Goal: Task Accomplishment & Management: Complete application form

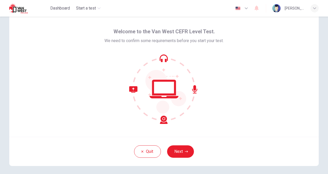
scroll to position [15, 0]
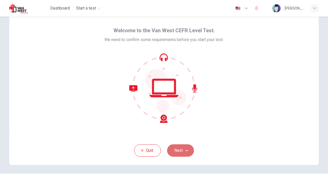
click at [181, 148] on button "Next" at bounding box center [180, 150] width 27 height 12
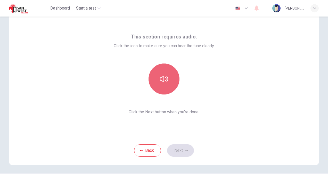
click at [164, 77] on icon "button" at bounding box center [164, 79] width 8 height 8
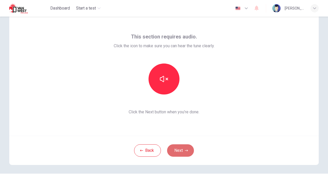
click at [186, 151] on icon "button" at bounding box center [186, 150] width 3 height 3
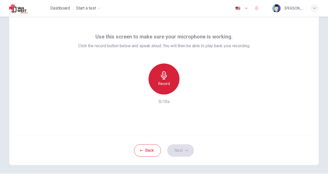
click at [158, 75] on div "Record" at bounding box center [163, 78] width 31 height 31
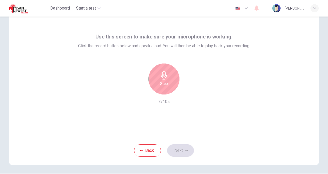
click at [158, 75] on div "Stop" at bounding box center [163, 78] width 31 height 31
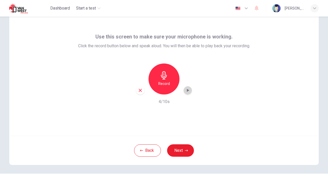
click at [187, 89] on icon "button" at bounding box center [187, 90] width 5 height 5
click at [179, 150] on button "Next" at bounding box center [180, 150] width 27 height 12
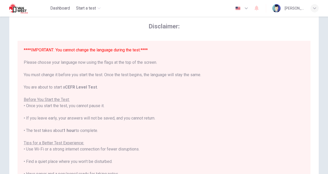
click at [121, 120] on div "****IMPORTANT: You cannot change the language during the test.**** Please choos…" at bounding box center [164, 140] width 280 height 186
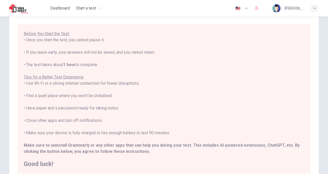
scroll to position [96, 0]
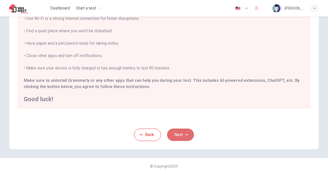
click at [185, 133] on icon "button" at bounding box center [186, 134] width 3 height 3
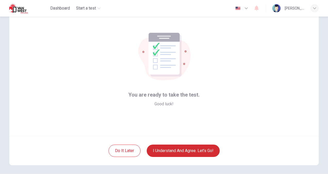
scroll to position [19, 0]
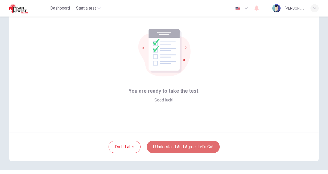
click at [184, 147] on button "I understand and agree. Let’s go!" at bounding box center [183, 146] width 73 height 12
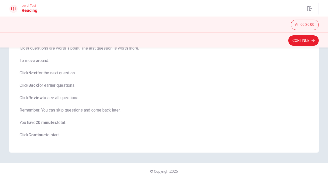
scroll to position [71, 0]
click at [299, 39] on button "Continue" at bounding box center [303, 40] width 30 height 10
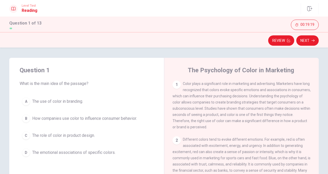
scroll to position [0, 0]
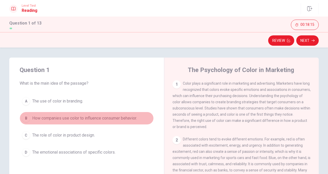
click at [26, 117] on div "B" at bounding box center [26, 118] width 8 height 8
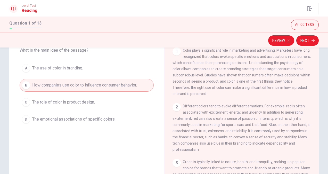
scroll to position [36, 0]
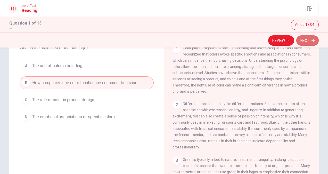
click at [308, 42] on button "Next" at bounding box center [307, 40] width 22 height 10
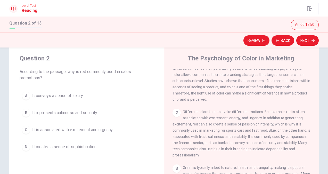
scroll to position [16, 0]
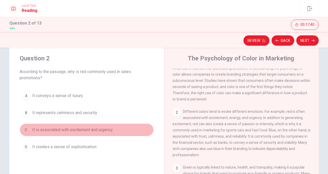
click at [78, 128] on span "It is associated with excitement and urgency." at bounding box center [72, 130] width 81 height 6
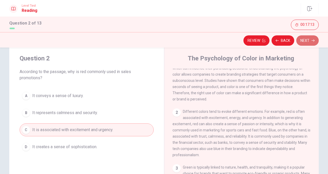
click at [308, 39] on button "Next" at bounding box center [307, 40] width 22 height 10
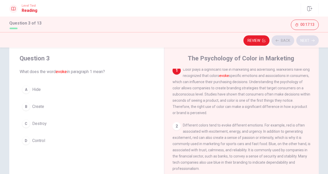
scroll to position [0, 0]
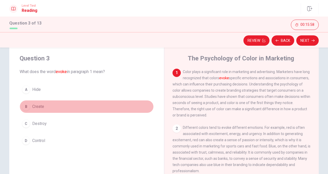
click at [37, 106] on span "Create" at bounding box center [38, 106] width 12 height 6
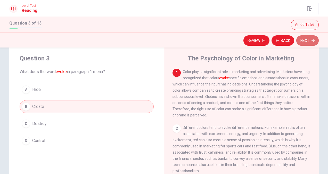
click at [307, 39] on button "Next" at bounding box center [307, 40] width 22 height 10
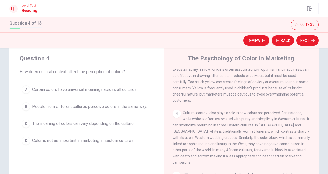
scroll to position [133, 0]
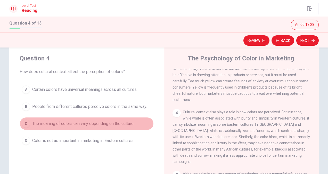
click at [96, 122] on span "The meaning of colors can vary depending on the culture." at bounding box center [83, 123] width 102 height 6
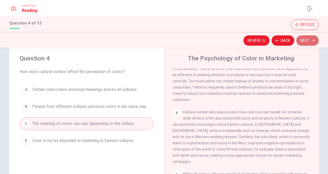
click at [304, 41] on button "Next" at bounding box center [307, 40] width 22 height 10
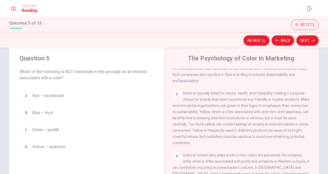
scroll to position [77, 0]
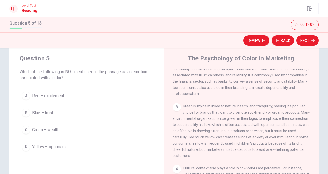
click at [206, 88] on span "Different colors tend to evoke different emotions. For example, red is often as…" at bounding box center [241, 71] width 138 height 47
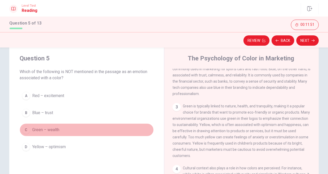
click at [55, 129] on span "Green – wealth" at bounding box center [45, 130] width 27 height 6
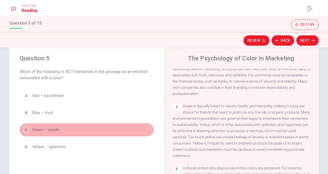
click at [94, 133] on button "C Green – wealth" at bounding box center [87, 129] width 134 height 13
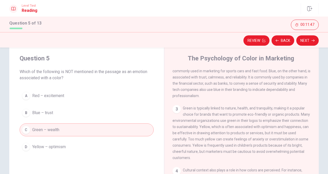
scroll to position [75, 0]
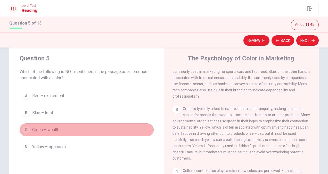
click at [25, 130] on div "C" at bounding box center [26, 130] width 8 height 8
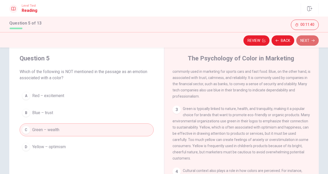
click at [305, 42] on button "Next" at bounding box center [307, 40] width 22 height 10
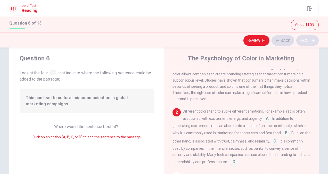
scroll to position [18, 0]
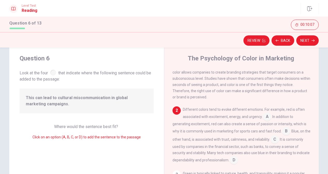
click at [263, 119] on input at bounding box center [267, 117] width 8 height 8
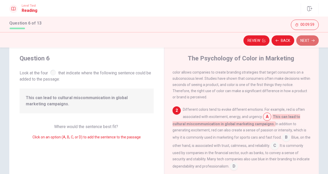
click at [313, 43] on button "Next" at bounding box center [307, 40] width 22 height 10
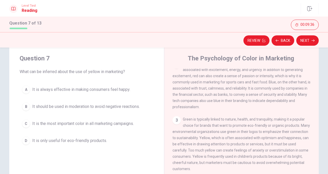
scroll to position [66, 0]
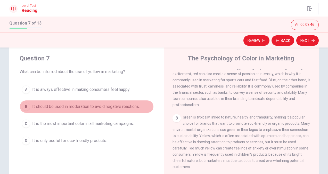
click at [123, 104] on span "It should be used in moderation to avoid negative reactions." at bounding box center [86, 106] width 108 height 6
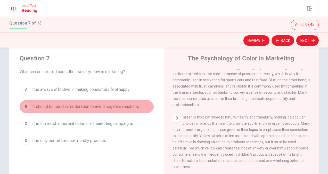
click at [108, 105] on span "It should be used in moderation to avoid negative reactions." at bounding box center [86, 106] width 108 height 6
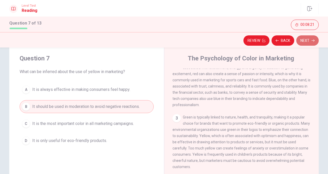
click at [312, 40] on icon "button" at bounding box center [312, 40] width 3 height 3
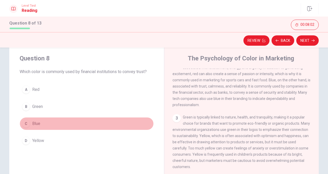
click at [38, 123] on span "Blue" at bounding box center [36, 123] width 8 height 6
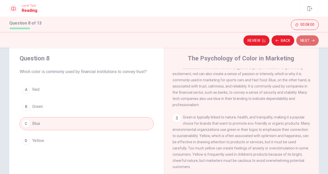
click at [306, 39] on button "Next" at bounding box center [307, 40] width 22 height 10
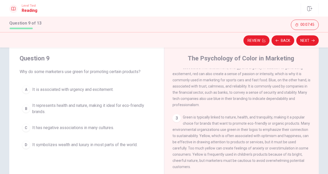
click at [90, 106] on span "It represents health and nature, making it ideal for eco-friendly brands." at bounding box center [91, 108] width 119 height 12
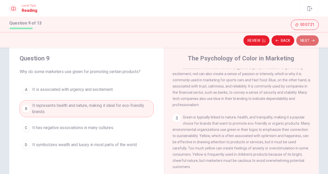
click at [309, 40] on button "Next" at bounding box center [307, 40] width 22 height 10
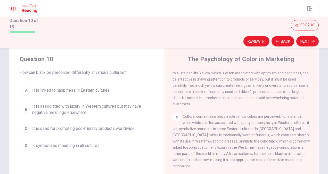
scroll to position [134, 0]
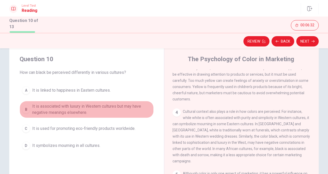
click at [107, 107] on span "It is associated with luxury in Western cultures but may have negative meanings…" at bounding box center [91, 109] width 119 height 12
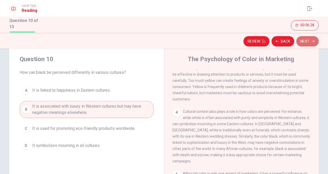
click at [313, 38] on button "Next" at bounding box center [307, 41] width 22 height 10
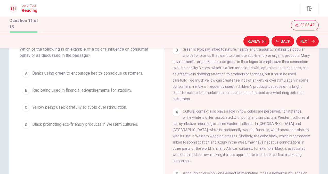
scroll to position [27, 0]
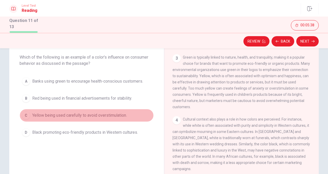
click at [115, 114] on span "Yellow being used carefully to avoid overstimulation." at bounding box center [79, 115] width 95 height 6
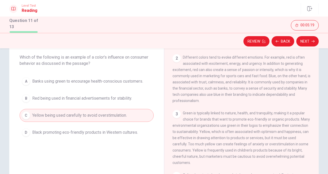
scroll to position [55, 0]
click at [301, 38] on button "Next" at bounding box center [307, 41] width 22 height 10
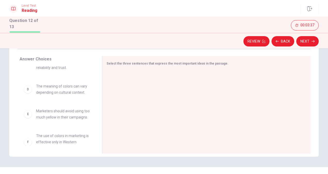
scroll to position [79, 0]
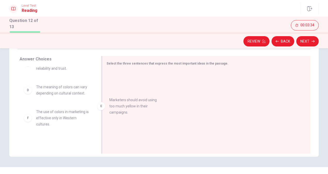
drag, startPoint x: 67, startPoint y: 120, endPoint x: 153, endPoint y: 97, distance: 88.7
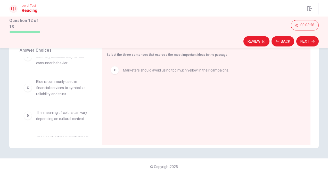
scroll to position [45, 0]
click at [47, 93] on span "Blue is commonly used in financial services to symbolize reliability and trust." at bounding box center [63, 88] width 54 height 19
click at [30, 92] on div "C" at bounding box center [28, 88] width 8 height 8
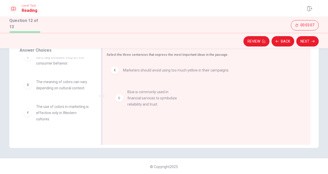
drag, startPoint x: 30, startPoint y: 93, endPoint x: 129, endPoint y: 94, distance: 99.0
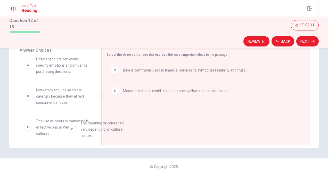
scroll to position [7, 0]
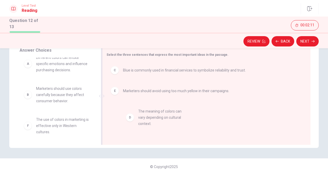
drag, startPoint x: 77, startPoint y: 130, endPoint x: 184, endPoint y: 113, distance: 108.0
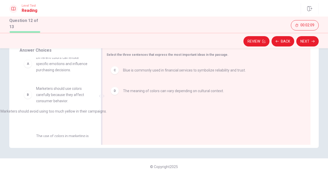
drag, startPoint x: 172, startPoint y: 112, endPoint x: 44, endPoint y: 112, distance: 128.4
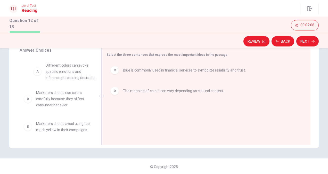
scroll to position [5, 0]
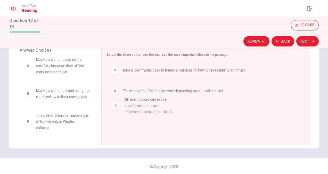
drag, startPoint x: 66, startPoint y: 69, endPoint x: 156, endPoint y: 113, distance: 100.7
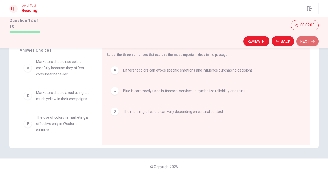
click at [311, 40] on icon "button" at bounding box center [312, 41] width 3 height 3
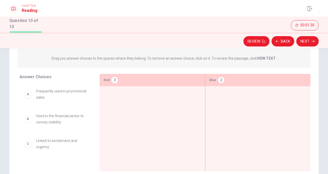
scroll to position [53, 0]
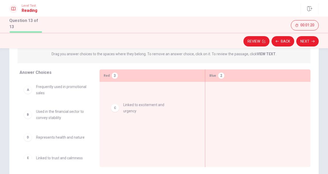
drag, startPoint x: 64, startPoint y: 145, endPoint x: 184, endPoint y: 99, distance: 128.2
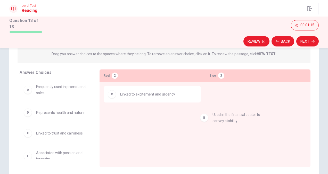
drag, startPoint x: 68, startPoint y: 121, endPoint x: 254, endPoint y: 119, distance: 186.7
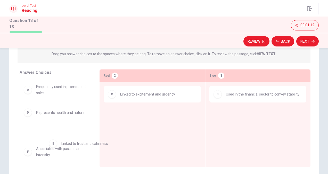
scroll to position [2, 0]
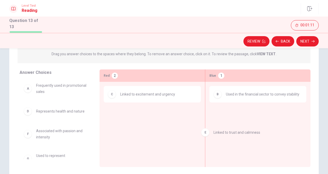
drag, startPoint x: 75, startPoint y: 135, endPoint x: 257, endPoint y: 129, distance: 182.4
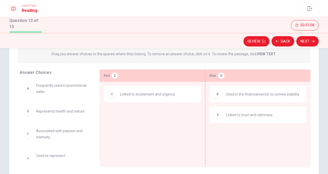
scroll to position [11, 0]
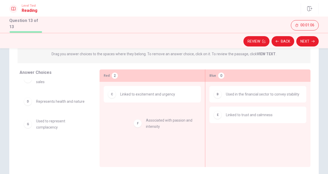
drag, startPoint x: 63, startPoint y: 130, endPoint x: 176, endPoint y: 123, distance: 113.1
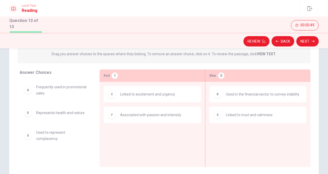
scroll to position [25, 0]
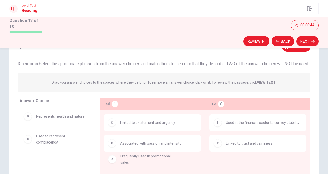
drag, startPoint x: 67, startPoint y: 121, endPoint x: 177, endPoint y: 169, distance: 120.2
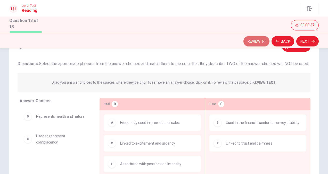
click at [254, 39] on button "Review" at bounding box center [256, 41] width 26 height 10
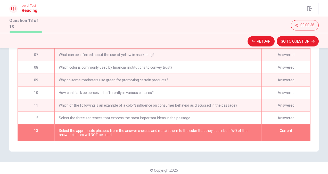
scroll to position [117, 0]
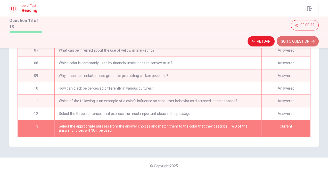
click at [295, 37] on button "GO TO QUESTION" at bounding box center [298, 41] width 42 height 10
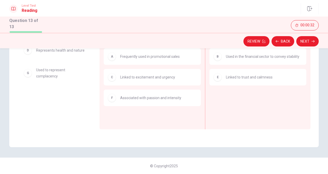
scroll to position [90, 0]
click at [283, 43] on button "Back" at bounding box center [282, 41] width 23 height 10
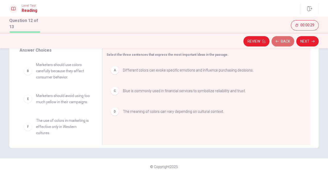
click at [283, 43] on button "Back" at bounding box center [282, 41] width 23 height 10
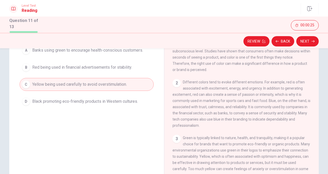
scroll to position [55, 0]
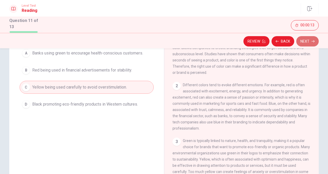
click at [309, 36] on button "Next" at bounding box center [307, 41] width 22 height 10
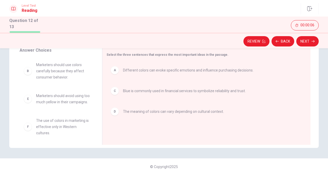
scroll to position [87, 0]
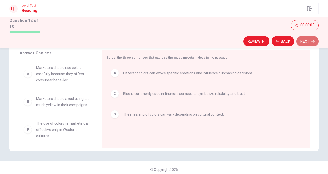
click at [313, 40] on icon "button" at bounding box center [312, 41] width 3 height 3
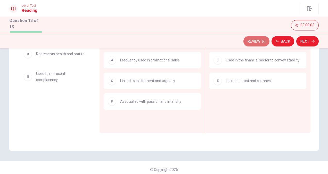
click at [251, 45] on button "Review" at bounding box center [256, 41] width 26 height 10
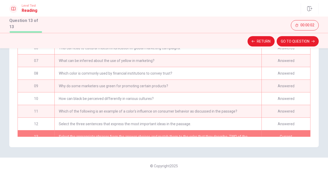
scroll to position [54, 0]
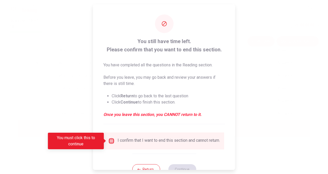
click at [109, 141] on input "You must click this to continue" at bounding box center [111, 141] width 6 height 6
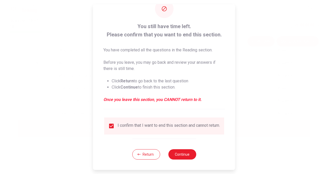
scroll to position [19, 0]
click at [179, 158] on button "Continue" at bounding box center [182, 154] width 28 height 10
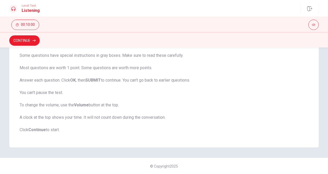
scroll to position [0, 0]
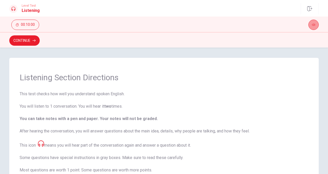
click at [315, 25] on icon "button" at bounding box center [313, 24] width 3 height 3
click at [34, 40] on icon "button" at bounding box center [33, 40] width 3 height 3
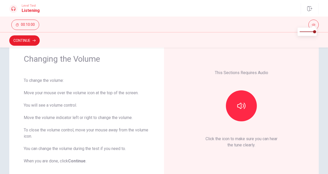
scroll to position [21, 0]
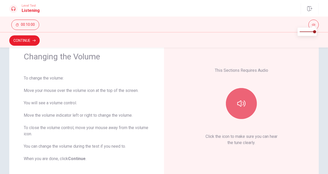
click at [235, 99] on button "button" at bounding box center [241, 103] width 31 height 31
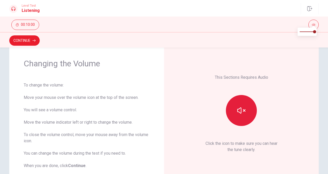
scroll to position [0, 0]
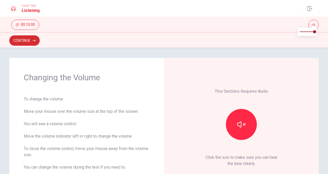
click at [31, 38] on button "Continue" at bounding box center [24, 40] width 30 height 10
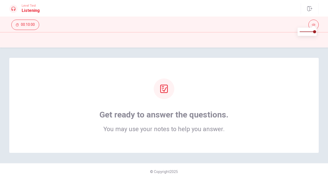
scroll to position [6, 0]
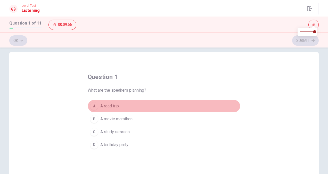
click at [112, 105] on span "A road trip." at bounding box center [109, 106] width 19 height 6
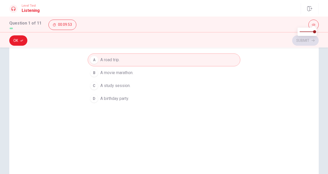
scroll to position [46, 0]
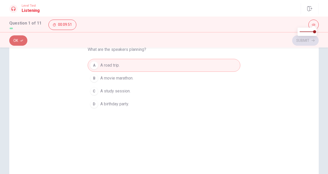
click at [21, 40] on icon "button" at bounding box center [21, 40] width 3 height 3
click at [308, 39] on button "Submit" at bounding box center [305, 40] width 27 height 10
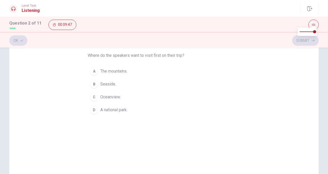
scroll to position [40, 0]
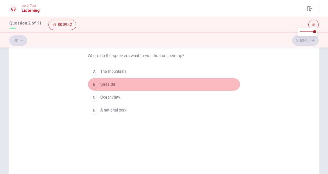
click at [108, 85] on span "Seaside." at bounding box center [108, 84] width 16 height 6
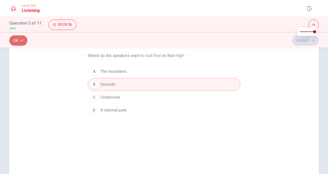
click at [20, 40] on icon "button" at bounding box center [21, 40] width 3 height 3
click at [312, 42] on icon "button" at bounding box center [312, 40] width 3 height 3
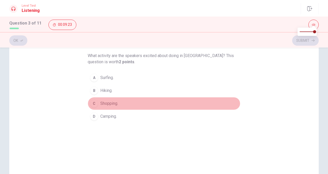
click at [113, 107] on button "C Shopping." at bounding box center [164, 103] width 153 height 13
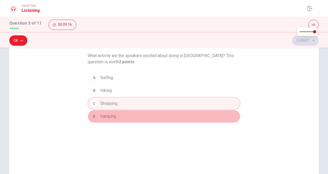
click at [122, 114] on button "D Camping." at bounding box center [164, 116] width 153 height 13
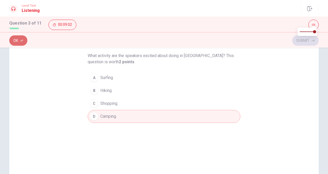
click at [16, 40] on button "Ok" at bounding box center [18, 40] width 18 height 10
click at [308, 40] on button "Submit" at bounding box center [305, 40] width 27 height 10
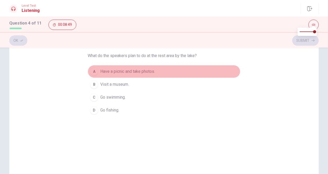
click at [135, 74] on span "Have a picnic and take photos." at bounding box center [127, 71] width 55 height 6
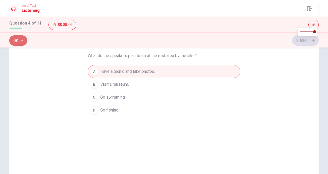
click at [22, 43] on button "Ok" at bounding box center [18, 40] width 18 height 10
click at [299, 42] on button "Submit" at bounding box center [305, 40] width 27 height 10
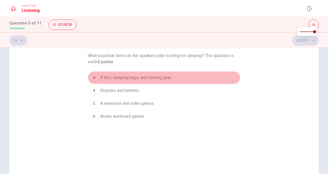
click at [135, 79] on span "A tent, sleeping bags, and cooking gear." at bounding box center [135, 78] width 71 height 6
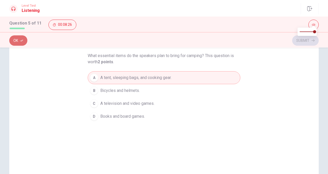
click at [20, 39] on button "Ok" at bounding box center [18, 40] width 18 height 10
click at [306, 38] on div at bounding box center [306, 34] width 23 height 8
click at [308, 40] on button "Submit" at bounding box center [305, 40] width 27 height 10
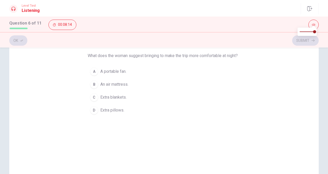
click at [108, 100] on span "Extra blankets." at bounding box center [113, 97] width 26 height 6
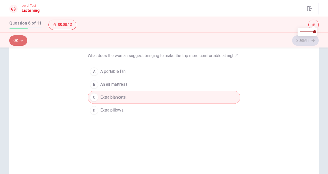
click at [18, 43] on button "Ok" at bounding box center [18, 40] width 18 height 10
click at [299, 39] on button "Submit" at bounding box center [305, 40] width 27 height 10
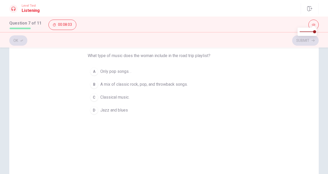
click at [109, 85] on span "A mix of classic rock, pop, and throwback songs." at bounding box center [143, 84] width 87 height 6
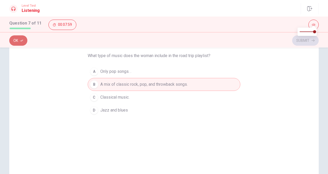
click at [18, 40] on button "Ok" at bounding box center [18, 40] width 18 height 10
click at [313, 40] on icon "button" at bounding box center [312, 40] width 3 height 3
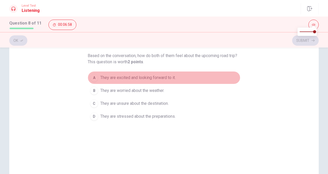
click at [124, 78] on span "They are excited and looking forward to it." at bounding box center [137, 78] width 75 height 6
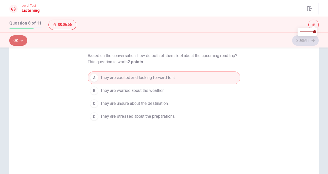
click at [20, 41] on icon "button" at bounding box center [21, 40] width 3 height 3
click at [299, 37] on div at bounding box center [306, 34] width 23 height 8
click at [302, 42] on button "Submit" at bounding box center [305, 40] width 27 height 10
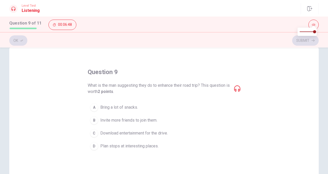
scroll to position [11, 0]
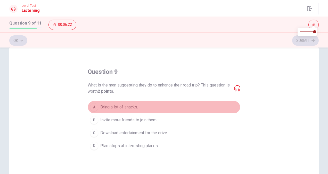
click at [121, 108] on span "Bring a lot of snacks." at bounding box center [119, 107] width 38 height 6
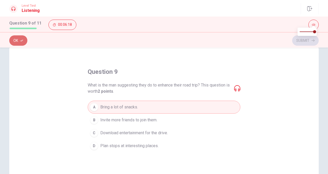
click at [21, 39] on icon "button" at bounding box center [21, 40] width 3 height 3
click at [307, 38] on button "Submit" at bounding box center [305, 40] width 27 height 10
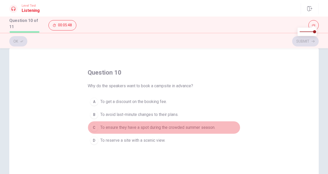
click at [163, 127] on span "To ensure they have a spot during the crowded summer season." at bounding box center [157, 127] width 115 height 6
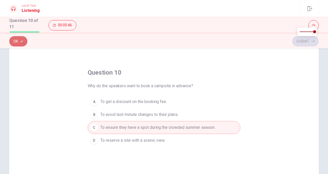
click at [18, 39] on button "Ok" at bounding box center [18, 41] width 18 height 10
click at [310, 40] on button "Submit" at bounding box center [305, 41] width 27 height 10
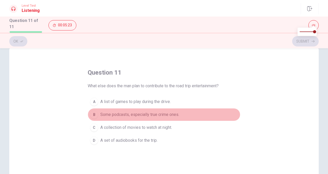
click at [128, 115] on span "Some podcasts, especially true crime ones." at bounding box center [139, 114] width 79 height 6
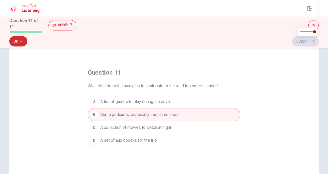
click at [15, 41] on button "Ok" at bounding box center [18, 41] width 18 height 10
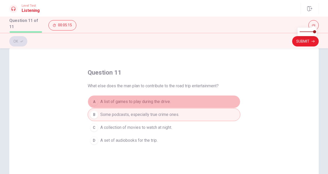
click at [157, 100] on span "A list of games to play during the drive." at bounding box center [135, 101] width 70 height 6
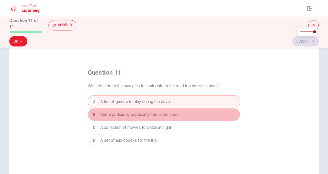
click at [155, 113] on span "Some podcasts, especially true crime ones." at bounding box center [139, 114] width 79 height 6
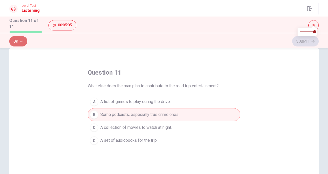
click at [19, 39] on button "Ok" at bounding box center [18, 41] width 18 height 10
click at [307, 38] on button "Submit" at bounding box center [305, 41] width 27 height 10
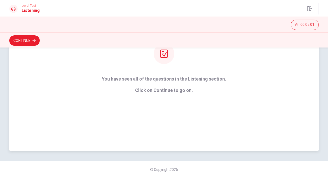
scroll to position [0, 0]
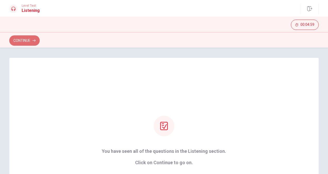
click at [27, 39] on button "Continue" at bounding box center [24, 40] width 30 height 10
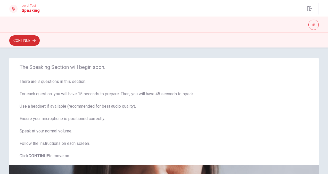
click at [28, 42] on button "Continue" at bounding box center [24, 40] width 30 height 10
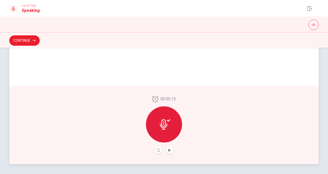
scroll to position [115, 0]
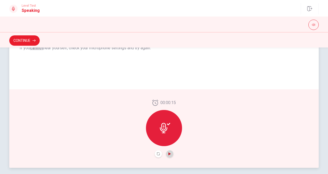
click at [168, 153] on icon "Play Audio" at bounding box center [169, 153] width 3 height 3
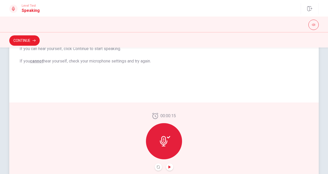
scroll to position [103, 0]
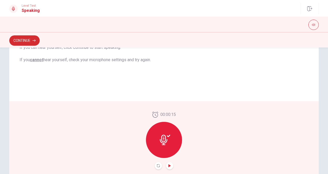
click at [27, 41] on button "Continue" at bounding box center [24, 40] width 30 height 10
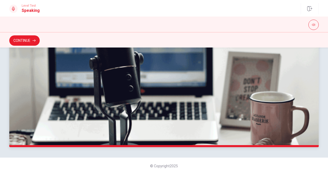
scroll to position [0, 0]
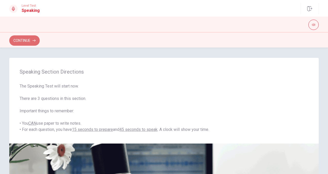
click at [29, 39] on button "Continue" at bounding box center [24, 40] width 30 height 10
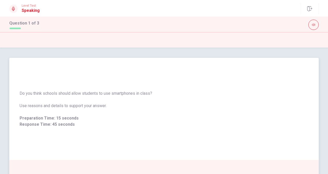
click at [67, 94] on span "Do you think schools should allow students to use smartphones in class?" at bounding box center [164, 93] width 289 height 6
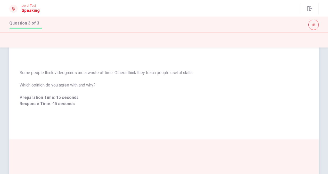
scroll to position [18, 0]
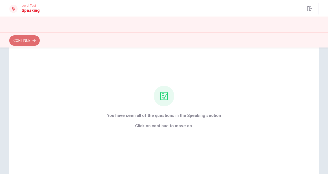
click at [23, 38] on button "Continue" at bounding box center [24, 40] width 30 height 10
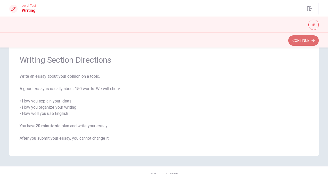
click at [295, 42] on button "Continue" at bounding box center [303, 40] width 30 height 10
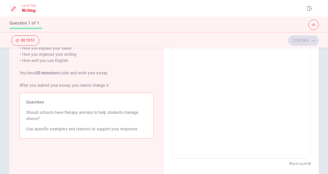
scroll to position [61, 0]
click at [228, 99] on textarea at bounding box center [241, 86] width 131 height 134
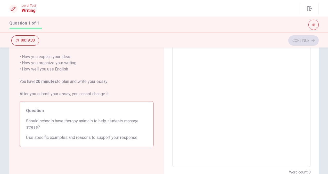
scroll to position [29, 0]
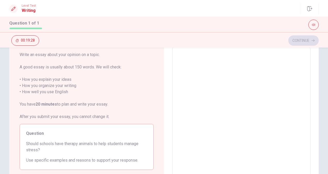
type textarea "i"
type textarea "x"
type textarea "i"
type textarea "x"
type textarea "i"
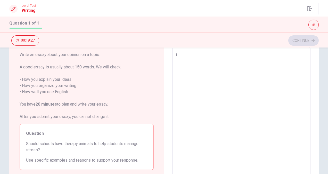
type textarea "x"
type textarea "I"
type textarea "x"
type textarea "I"
type textarea "x"
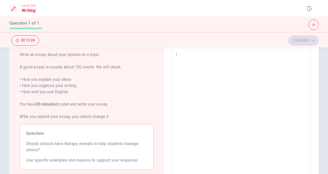
type textarea "I t"
type textarea "x"
type textarea "I th"
type textarea "x"
type textarea "I thi"
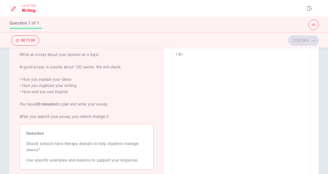
type textarea "x"
type textarea "I thin"
type textarea "x"
type textarea "I think"
type textarea "x"
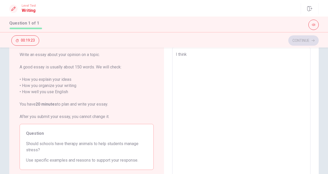
type textarea "I think"
type textarea "x"
type textarea "I think s"
type textarea "x"
type textarea "I think sc"
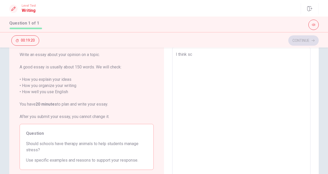
type textarea "x"
type textarea "I think sch"
type textarea "x"
type textarea "I think scho"
type textarea "x"
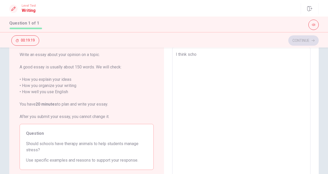
type textarea "I think schoo"
type textarea "x"
type textarea "I think school"
type textarea "x"
type textarea "I think schools"
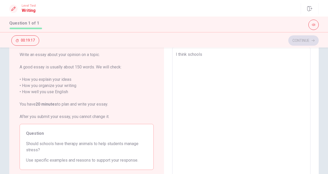
type textarea "x"
type textarea "I think schoolss"
type textarea "x"
type textarea "I think schools"
type textarea "x"
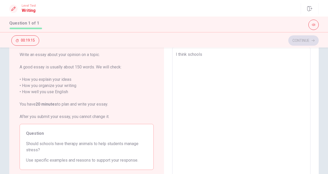
type textarea "I think schools"
type textarea "x"
type textarea "I think schools s"
type textarea "x"
type textarea "I think schools sh"
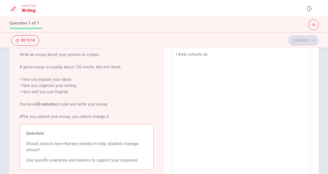
type textarea "x"
type textarea "I think schools sho"
type textarea "x"
type textarea "I think schools shou"
type textarea "x"
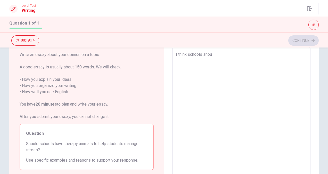
type textarea "I think schools shoul"
type textarea "x"
type textarea "I think schools should"
type textarea "x"
type textarea "I think schools should"
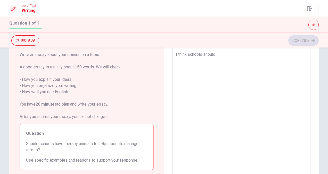
type textarea "x"
type textarea "I think schools should h"
type textarea "x"
type textarea "I think schools should ha"
type textarea "x"
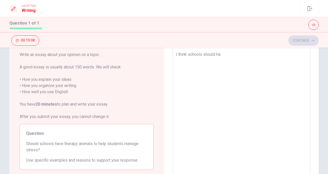
type textarea "I think schools should hav"
type textarea "x"
type textarea "I think schools should have"
type textarea "x"
type textarea "I think schools should have"
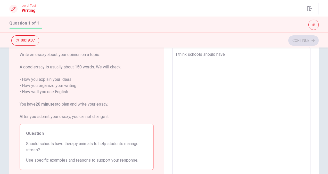
type textarea "x"
type textarea "I think schools should have s"
type textarea "x"
type textarea "I think schools should have se"
type textarea "x"
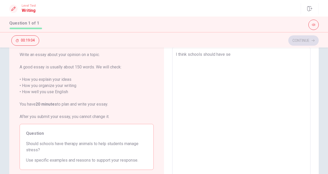
type textarea "I think schools should have s"
type textarea "x"
type textarea "I think schools should have"
type textarea "x"
type textarea "I think schools should have t"
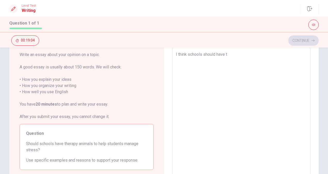
type textarea "x"
type textarea "I think schools should have th"
type textarea "x"
type textarea "I think schools should have the"
type textarea "x"
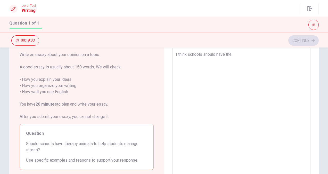
type textarea "I think schools should have ther"
type textarea "x"
type textarea "I think schools should have thera"
type textarea "x"
type textarea "I think schools should have therap"
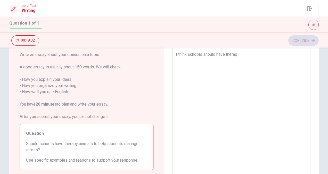
type textarea "x"
type textarea "I think schools should have therapy"
type textarea "x"
type textarea "I think schools should have therapy"
type textarea "x"
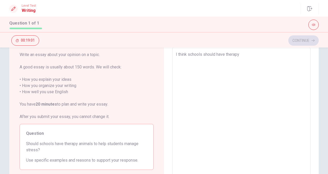
type textarea "I think schools should have therapy a"
type textarea "x"
type textarea "I think schools should have therapy an"
type textarea "x"
type textarea "I think schools should have therapy ani"
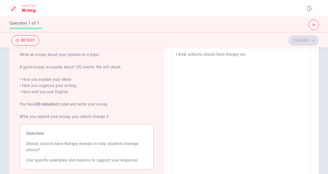
type textarea "x"
type textarea "I think schools should have therapy anim"
type textarea "x"
type textarea "I think schools should have therapy anima"
type textarea "x"
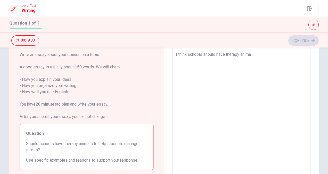
type textarea "I think schools should have therapy animak"
type textarea "x"
type textarea "I think schools should have therapy anima"
type textarea "x"
type textarea "I think schools should have therapy animal"
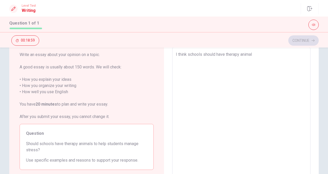
type textarea "x"
type textarea "I think schools should have therapy animals"
type textarea "x"
type textarea "I think schools should have therapy animals"
type textarea "x"
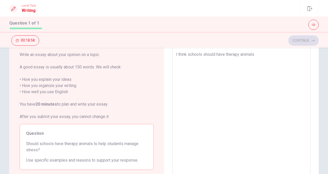
type textarea "I think schools should have therapy animals t"
type textarea "x"
type textarea "I think schools should have therapy animals to"
type textarea "x"
type textarea "I think schools should have therapy animals to"
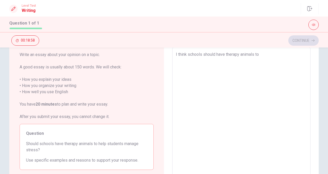
type textarea "x"
type textarea "I think schools should have therapy animals to h"
type textarea "x"
type textarea "I think schools should have therapy animals to he"
type textarea "x"
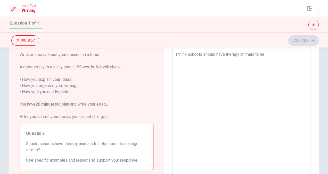
type textarea "I think schools should have therapy animals to hel"
type textarea "x"
type textarea "I think schools should have therapy animals to help"
type textarea "x"
type textarea "I think schools should have therapy animals to help"
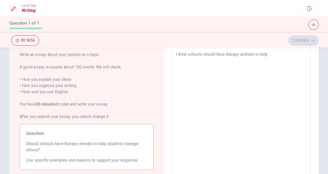
type textarea "x"
type textarea "I think schools should have therapy animals to help s"
type textarea "x"
type textarea "I think schools should have therapy animals to help st"
type textarea "x"
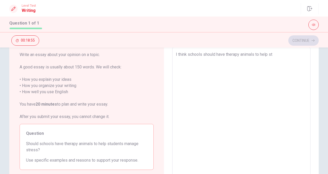
type textarea "I think schools should have therapy animals to help stu"
type textarea "x"
type textarea "I think schools should have therapy animals to help stud"
type textarea "x"
type textarea "I think schools should have therapy animals to help stude"
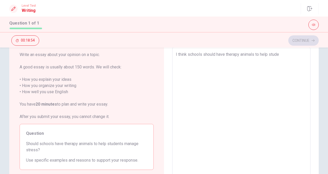
type textarea "x"
type textarea "I think schools should have therapy animals to help studen"
type textarea "x"
type textarea "I think schools should have therapy animals to help student"
type textarea "x"
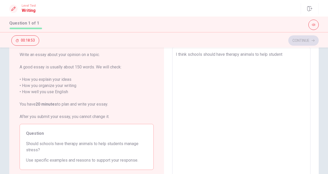
type textarea "I think schools should have therapy animals to help student"
type textarea "x"
type textarea "I think schools should have therapy animals to help student"
type textarea "x"
type textarea "I think schools should have therapy animals to help students"
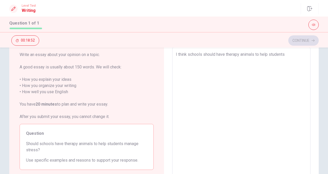
type textarea "x"
type textarea "I think schools should have therapy animals to help students"
type textarea "x"
type textarea "I think schools should have therapy animals to help students m"
type textarea "x"
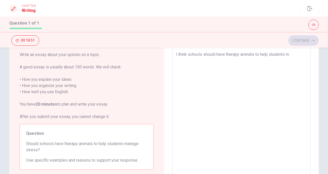
type textarea "I think schools should have therapy animals to help students ma"
type textarea "x"
type textarea "I think schools should have therapy animals to help students man"
type textarea "x"
type textarea "I think schools should have therapy animals to help students mana"
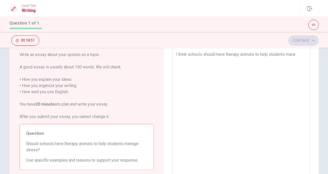
type textarea "x"
type textarea "I think schools should have therapy animals to help students manag"
type textarea "x"
type textarea "I think schools should have therapy animals to help students manage"
type textarea "x"
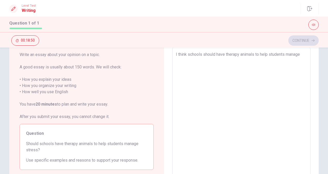
type textarea "I think schools should have therapy animals to help students manage"
type textarea "x"
type textarea "I think schools should have therapy animals to help students manage s"
type textarea "x"
type textarea "I think schools should have therapy animals to help students manage st"
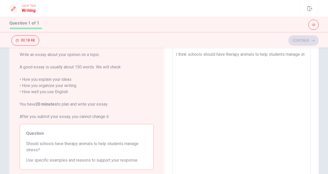
type textarea "x"
type textarea "I think schools should have therapy animals to help students manage str"
type textarea "x"
type textarea "I think schools should have therapy animals to help students manage stre"
type textarea "x"
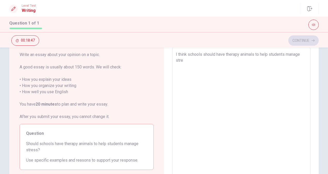
type textarea "I think schools should have therapy animals to help students manage stres"
type textarea "x"
type textarea "I think schools should have therapy animals to help students manage stress"
type textarea "x"
type textarea "I think schools should have therapy animals to help students manage stress."
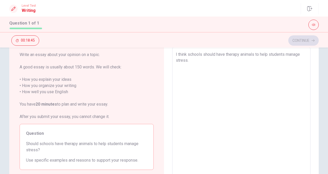
type textarea "x"
type textarea "I think schools should have therapy animals to help students manage stress."
type textarea "x"
type textarea "I think schools should have therapy animals to help students manage stress. M"
type textarea "x"
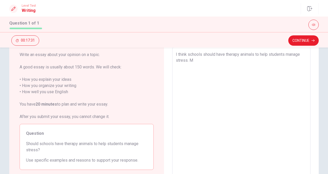
type textarea "I think schools should have therapy animals to help students manage stress. Ma"
type textarea "x"
type textarea "I think schools should have therapy animals to help students manage stress. Man"
type textarea "x"
type textarea "I think schools should have therapy animals to help students manage stress. Many"
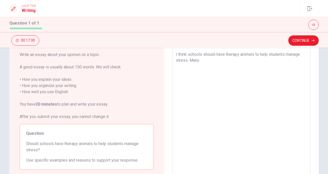
type textarea "x"
type textarea "I think schools should have therapy animals to help students manage stress. Many"
type textarea "x"
type textarea "I think schools should have therapy animals to help students manage stress. Man…"
type textarea "x"
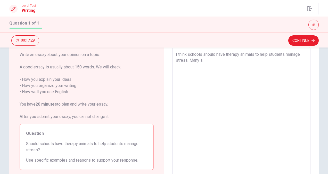
type textarea "I think schools should have therapy animals to help students manage stress. Man…"
type textarea "x"
type textarea "I think schools should have therapy animals to help students manage stress. Man…"
type textarea "x"
type textarea "I think schools should have therapy animals to help students manage stress. Man…"
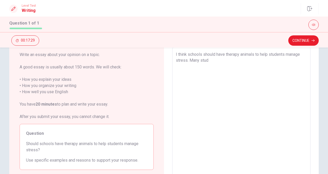
type textarea "x"
type textarea "I think schools should have therapy animals to help students manage stress. Man…"
type textarea "x"
type textarea "I think schools should have therapy animals to help students manage stress. Man…"
type textarea "x"
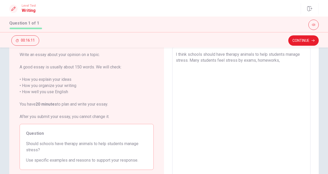
click at [256, 61] on textarea "I think schools should have therapy animals to help students manage stress. Man…" at bounding box center [241, 118] width 131 height 134
click at [288, 60] on textarea "I think schools should have therapy animals to help students manage stress. Man…" at bounding box center [241, 118] width 131 height 134
drag, startPoint x: 187, startPoint y: 59, endPoint x: 297, endPoint y: 61, distance: 109.3
click at [297, 61] on textarea "I think schools should have therapy animals to help students manage stress. Man…" at bounding box center [241, 118] width 131 height 134
click at [174, 54] on div "I think schools should have therapy animals to help students manage stress. Man…" at bounding box center [241, 118] width 138 height 143
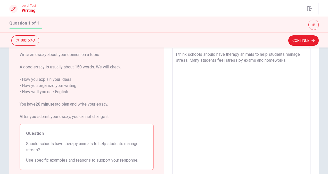
click at [174, 54] on div "I think schools should have therapy animals to help students manage stress. Man…" at bounding box center [241, 118] width 138 height 143
click at [173, 54] on div "I think schools should have therapy animals to help students manage stress. Man…" at bounding box center [241, 118] width 138 height 143
click at [238, 81] on textarea "I think schools should have therapy animals to help students manage stress. Man…" at bounding box center [241, 118] width 131 height 134
click at [293, 65] on textarea "I think schools should have therapy animals to help students manage stress. Man…" at bounding box center [241, 118] width 131 height 134
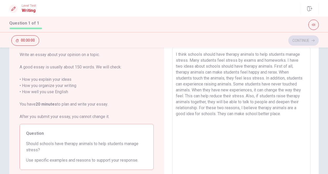
scroll to position [14, 0]
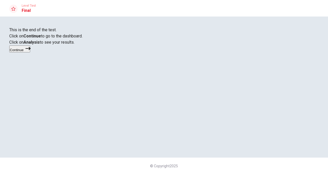
click at [166, 34] on div "This is the end of the test. Click on Continue to go to the dashboard. Click on…" at bounding box center [163, 40] width 309 height 26
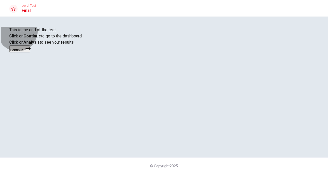
click at [30, 52] on button "Continue" at bounding box center [19, 48] width 21 height 7
